Goal: Task Accomplishment & Management: Manage account settings

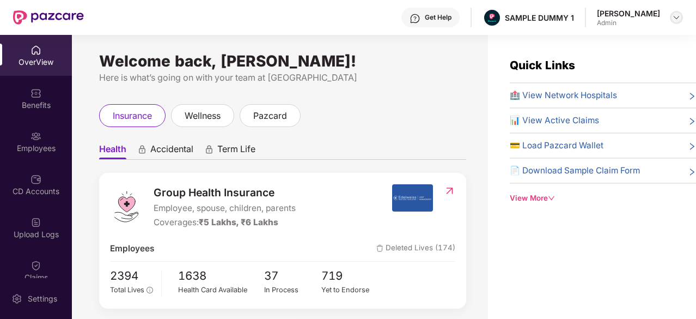
click at [674, 21] on img at bounding box center [676, 17] width 9 height 9
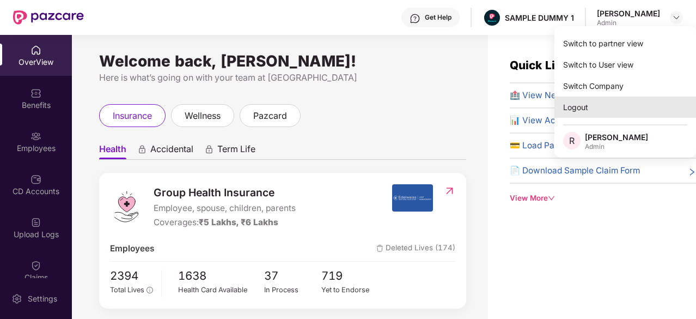
click at [617, 109] on div "Logout" at bounding box center [625, 106] width 142 height 21
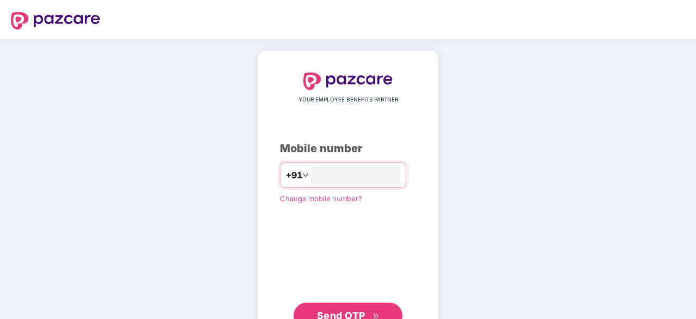
type input "**********"
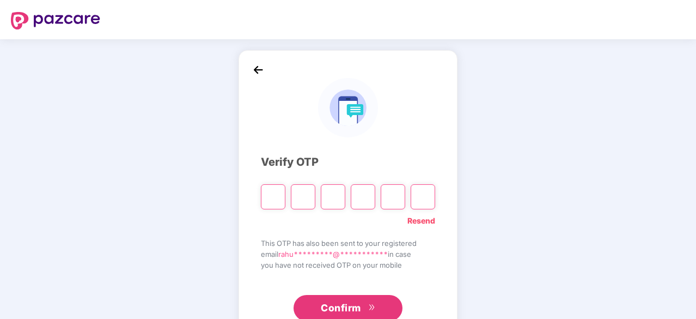
type input "*"
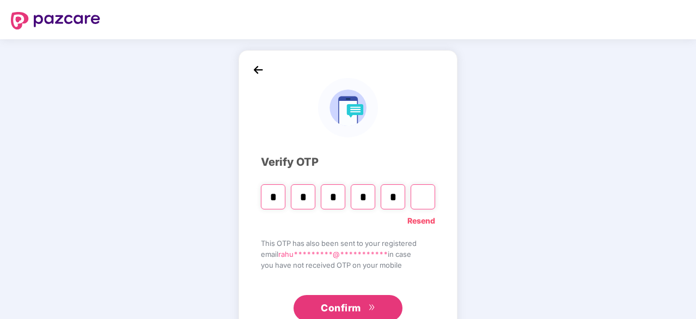
type input "*"
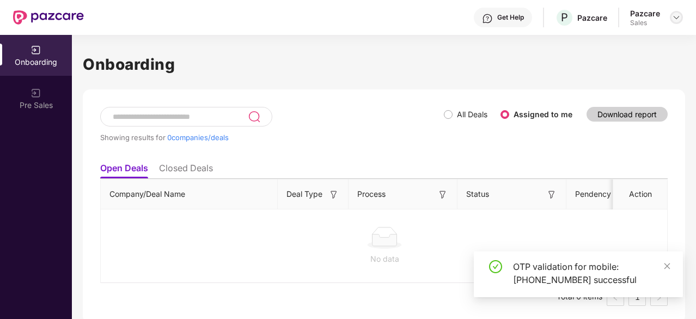
click at [678, 16] on img at bounding box center [676, 17] width 9 height 9
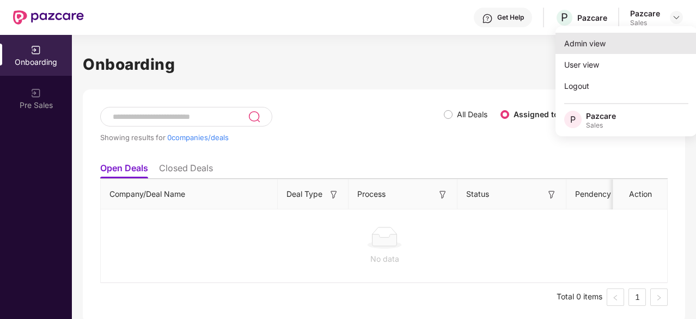
click at [659, 38] on div "Admin view" at bounding box center [626, 43] width 142 height 21
